Goal: Task Accomplishment & Management: Complete application form

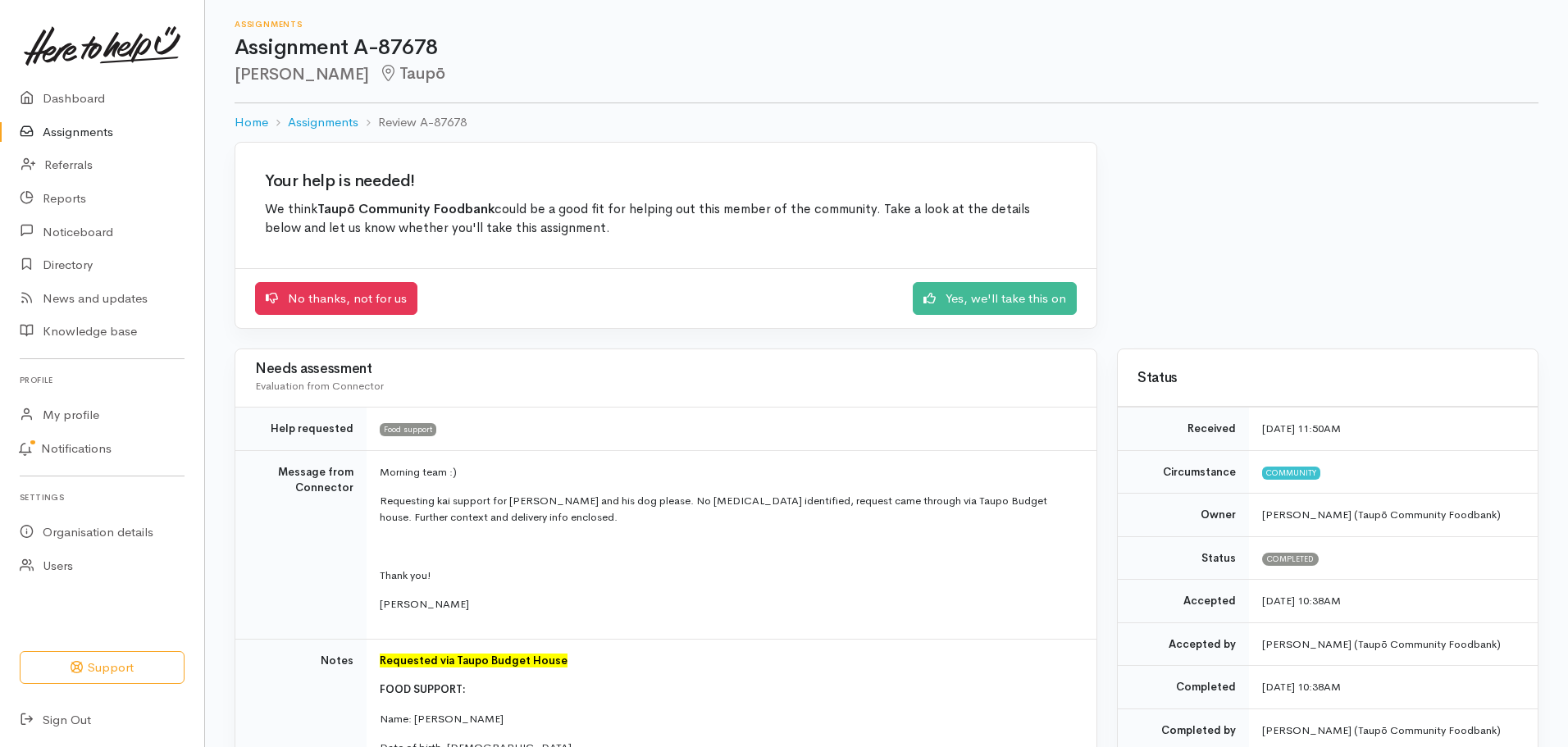
click at [90, 128] on link "Assignments" at bounding box center [102, 132] width 204 height 34
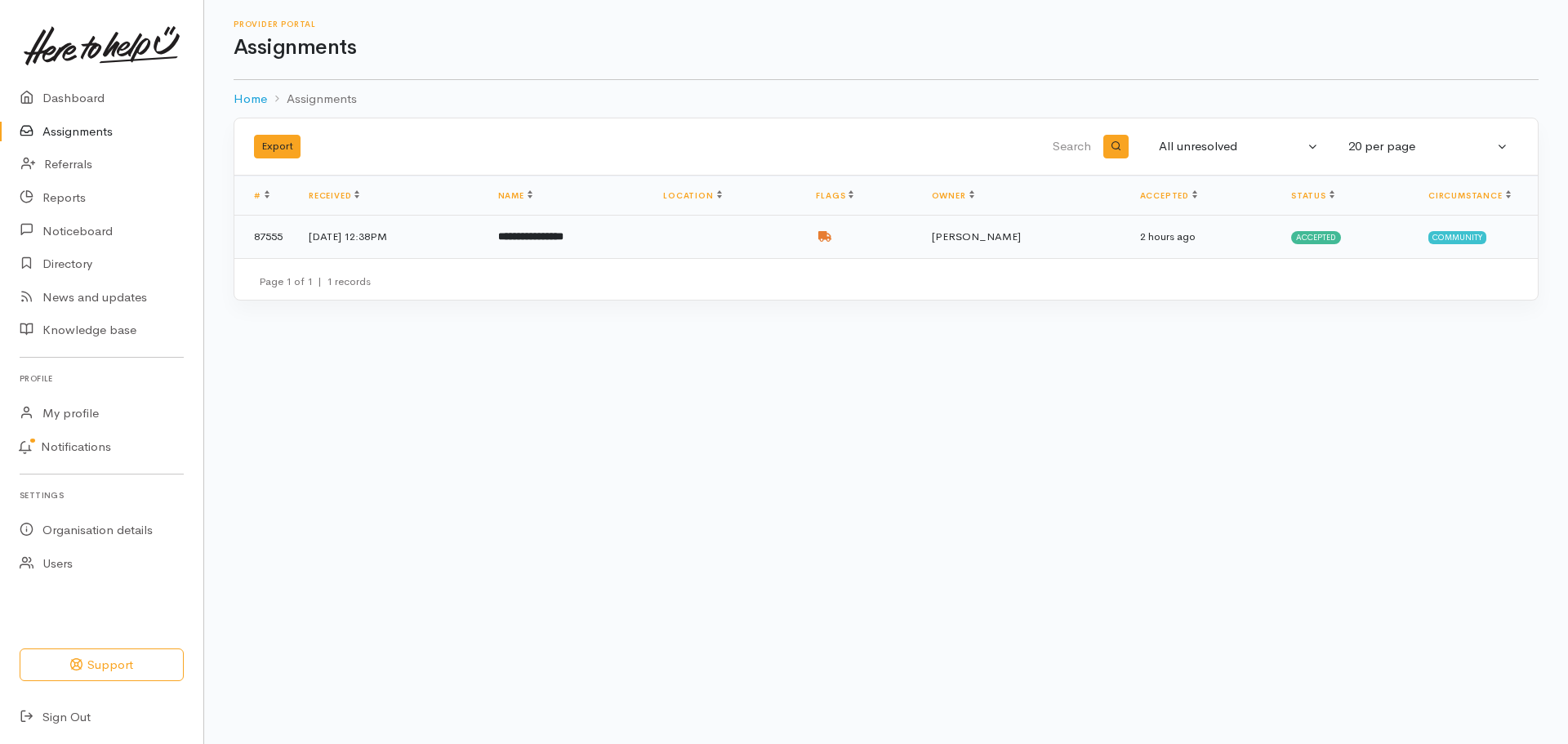
click at [763, 248] on td at bounding box center [727, 237] width 153 height 43
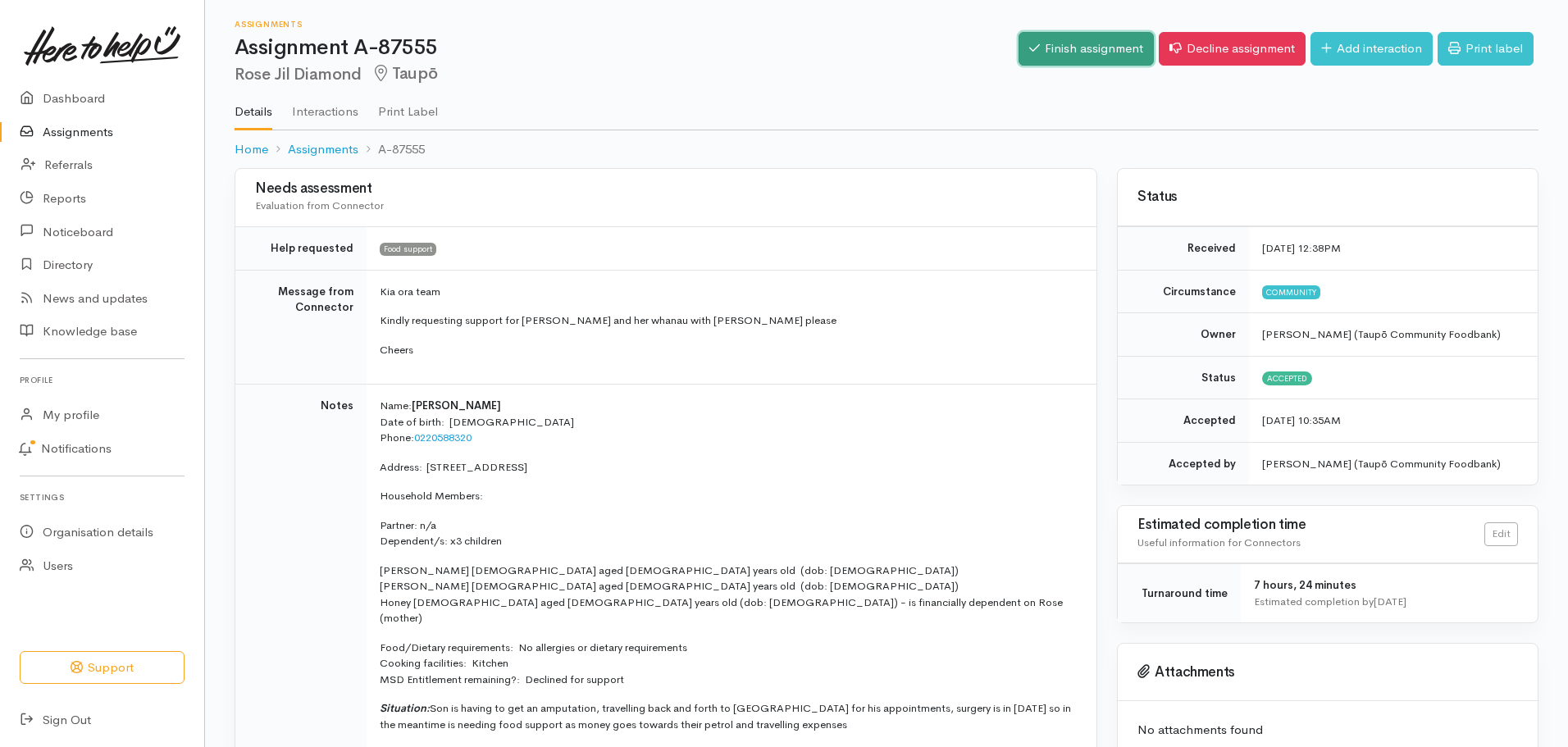
click at [1090, 42] on link "Finish assignment" at bounding box center [1087, 49] width 135 height 34
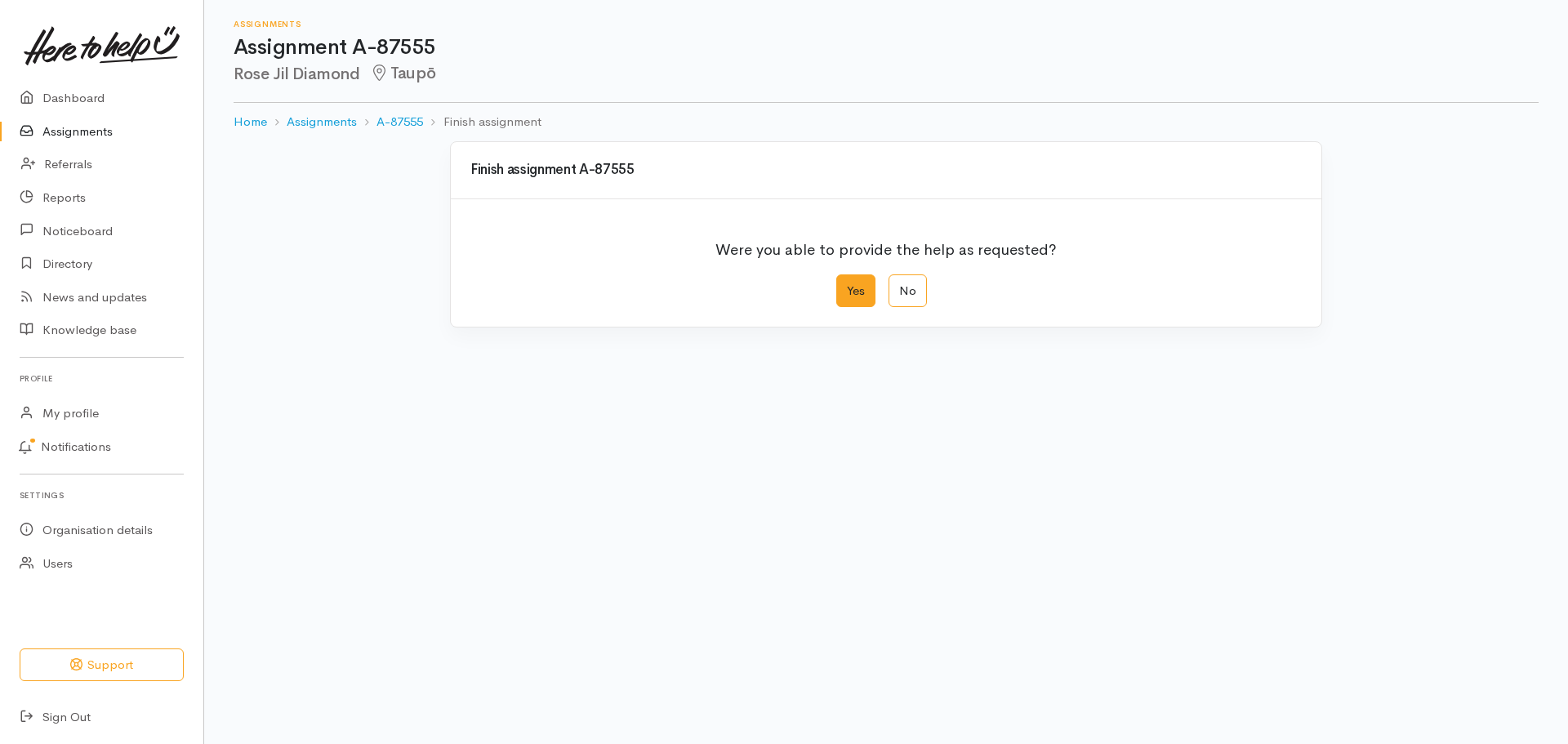
click at [856, 294] on label "Yes" at bounding box center [855, 291] width 39 height 34
click at [847, 285] on input "Yes" at bounding box center [841, 280] width 11 height 11
radio input "true"
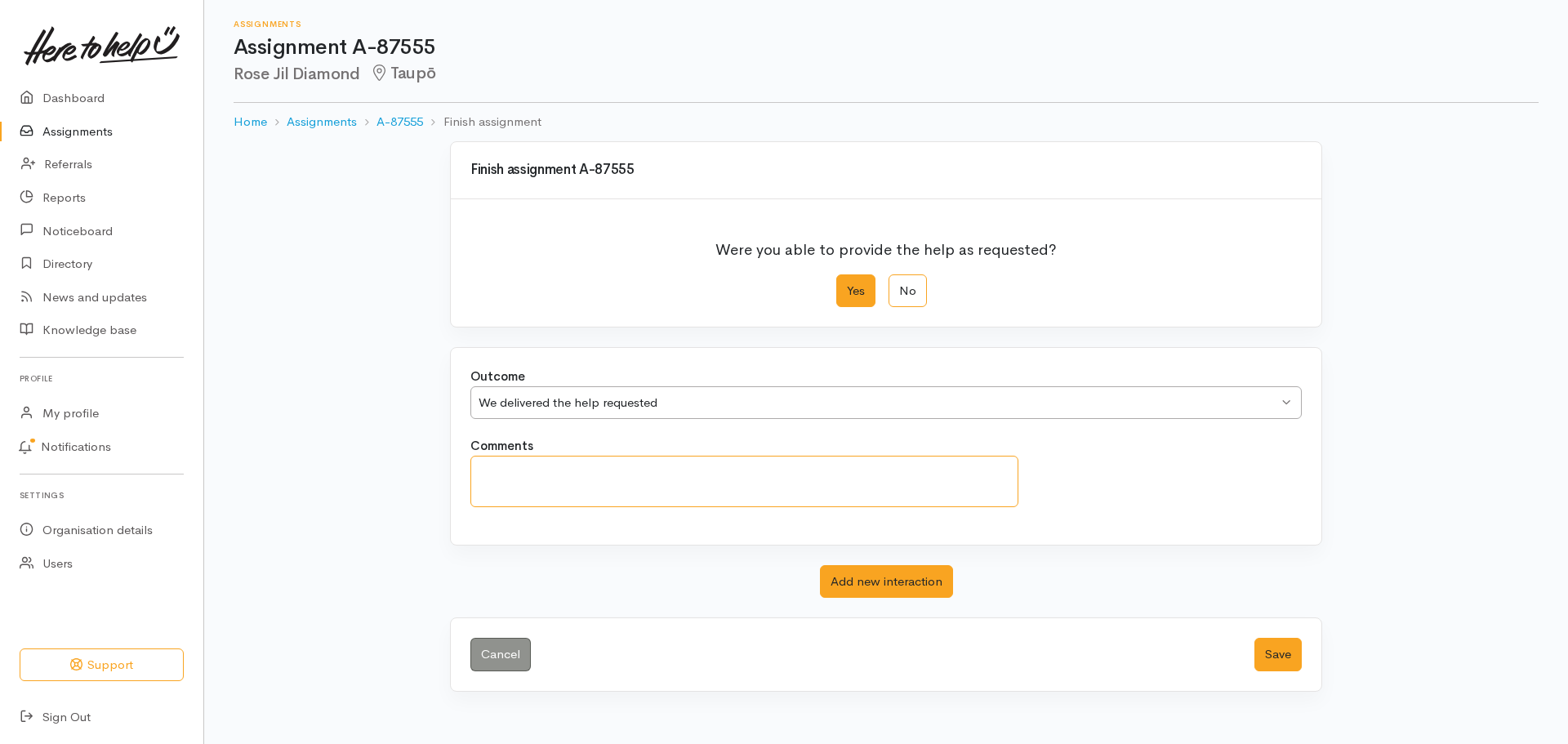
click at [557, 467] on textarea "Comments" at bounding box center [744, 481] width 548 height 51
type textarea "a"
type textarea "Agreed to seek Financial Advocacy as medical travel is ongoing"
click at [1286, 651] on button "Save" at bounding box center [1278, 655] width 47 height 34
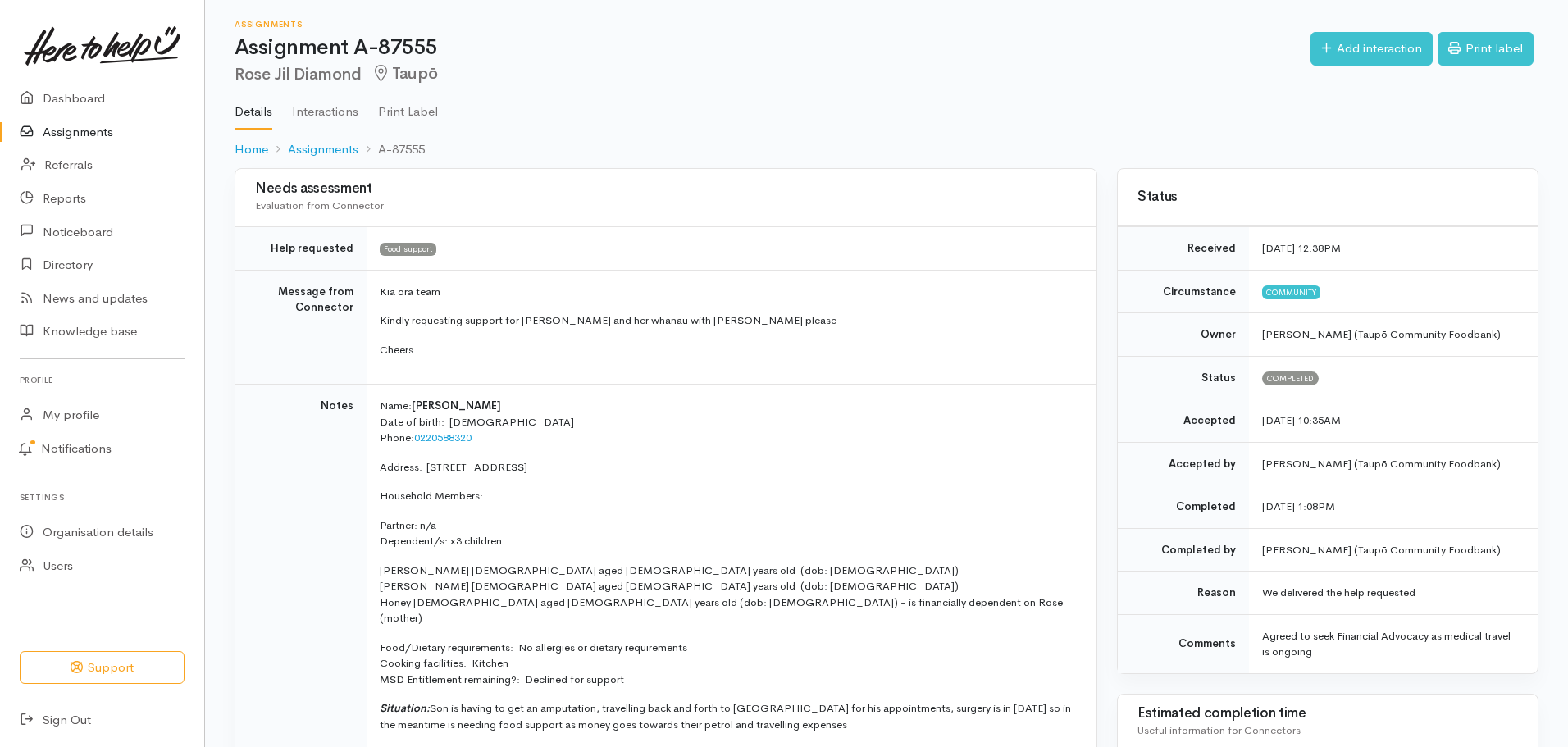
click at [88, 131] on link "Assignments" at bounding box center [102, 132] width 204 height 34
